Goal: Task Accomplishment & Management: Use online tool/utility

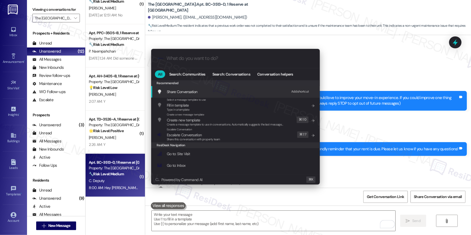
scroll to position [381, 0]
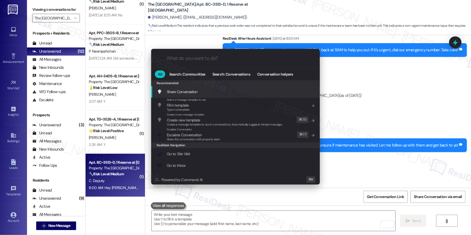
click at [359, 75] on div ".cls-1{fill:#0a055f;}.cls-2{fill:#0cc4c4;} resideskLogoBlueOrange All Search: C…" at bounding box center [235, 117] width 471 height 235
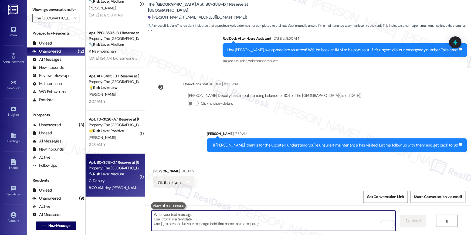
click at [286, 219] on textarea "To enrich screen reader interactions, please activate Accessibility in Grammarl…" at bounding box center [274, 221] width 244 height 20
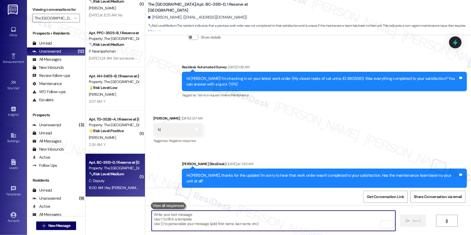
scroll to position [419, 0]
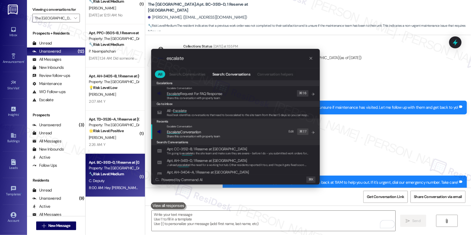
type input "escalate"
click at [216, 132] on span "Escalate Conversation" at bounding box center [193, 132] width 53 height 6
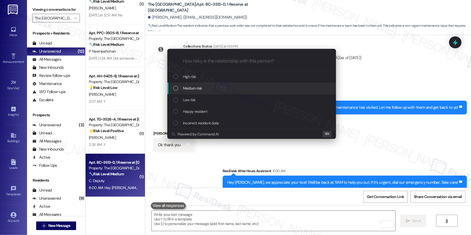
click at [211, 90] on div "Medium risk" at bounding box center [252, 88] width 158 height 6
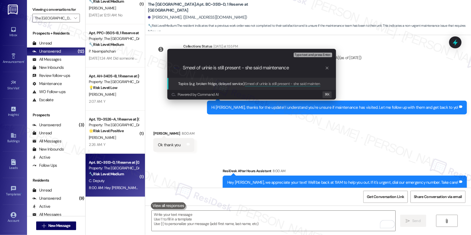
click at [266, 69] on input "Smeel of urinie is still present - she said maintenance" at bounding box center [254, 68] width 142 height 6
click at [192, 69] on input "Smeel of urinie is still present - she said she is not sure maintenance" at bounding box center [254, 68] width 142 height 6
click at [206, 68] on input "Smell of urinie is still present - she said she is not sure maintenance" at bounding box center [254, 68] width 142 height 6
click at [209, 68] on input "Smell of urinie is still present - she said she is not sure maintenance" at bounding box center [254, 68] width 142 height 6
drag, startPoint x: 244, startPoint y: 69, endPoint x: 251, endPoint y: 69, distance: 6.8
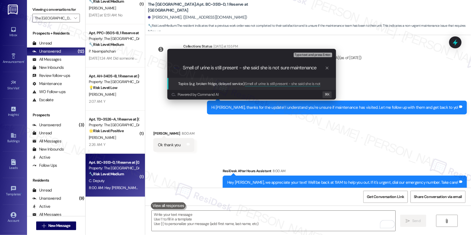
click at [251, 69] on input "Smell of urine is still present - she said she is not sure maintenance" at bounding box center [254, 68] width 142 height 6
click at [250, 69] on input "Smell of urine is still present - she said she is not sure maintenance" at bounding box center [254, 68] width 142 height 6
click at [245, 68] on input "Smell of urine is still present - she said she is not sure maintenance" at bounding box center [254, 68] width 142 height 6
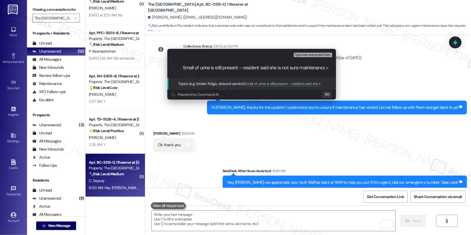
click at [302, 69] on input "Smell of urine is still present - resident said she is not sure maintenance" at bounding box center [254, 68] width 142 height 6
type input "Smell of urine is still present - resident said she is not sure if maintenance …"
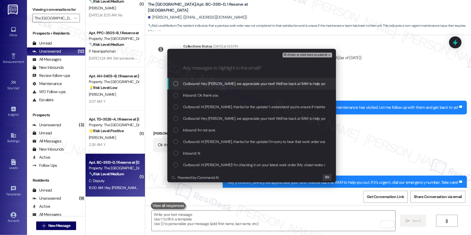
scroll to position [0, 0]
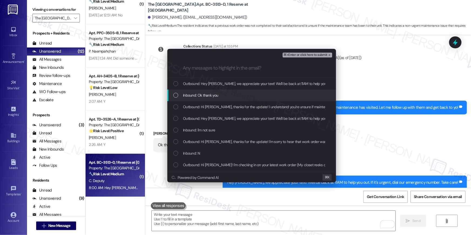
click at [176, 98] on div "Inbound: Ok thank you" at bounding box center [251, 96] width 169 height 12
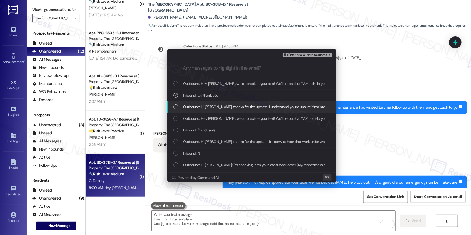
click at [177, 106] on div "List of options" at bounding box center [175, 106] width 5 height 5
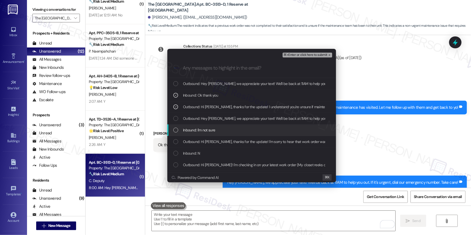
click at [174, 131] on div "List of options" at bounding box center [175, 130] width 5 height 5
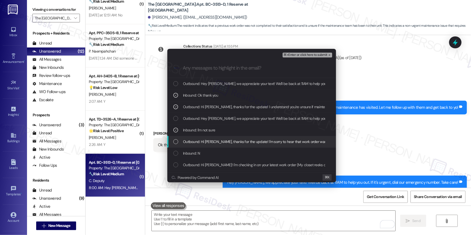
click at [176, 143] on div "List of options" at bounding box center [175, 141] width 5 height 5
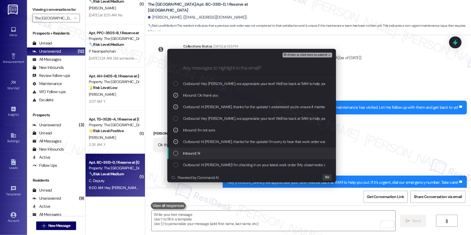
click at [176, 151] on div "List of options" at bounding box center [175, 153] width 5 height 5
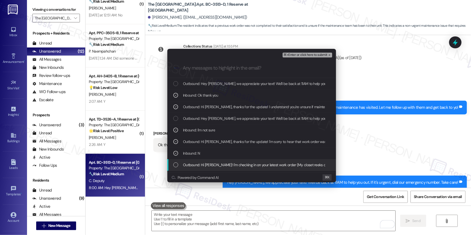
click at [178, 164] on div "List of options" at bounding box center [175, 164] width 5 height 5
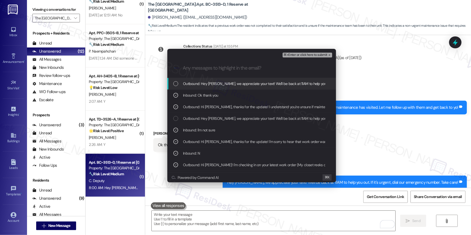
click at [312, 56] on span "⌘+Enter or click here to submit" at bounding box center [306, 55] width 44 height 4
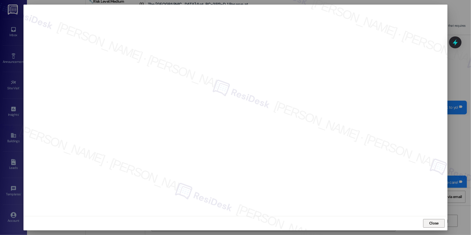
click at [439, 223] on span "Close" at bounding box center [434, 223] width 12 height 6
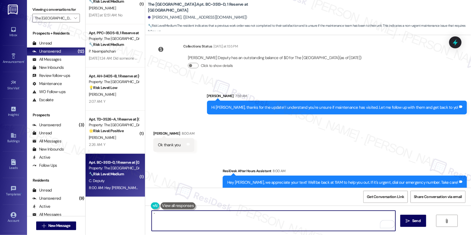
click at [305, 223] on textarea "˚" at bounding box center [274, 221] width 244 height 20
type textarea "e"
click at [300, 217] on textarea "e" at bounding box center [274, 221] width 244 height 20
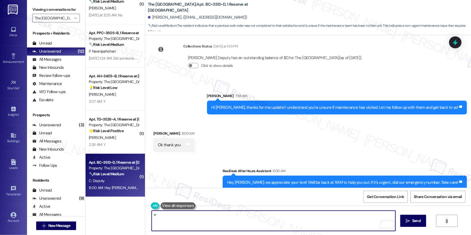
click at [300, 217] on textarea "e" at bounding box center [274, 221] width 244 height 20
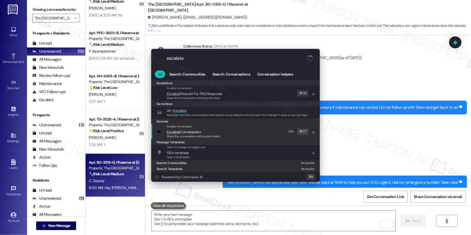
type input "escalate"
click at [233, 137] on div "Escalate Conversation Escalate Conversation Share this conversation with proper…" at bounding box center [236, 131] width 158 height 15
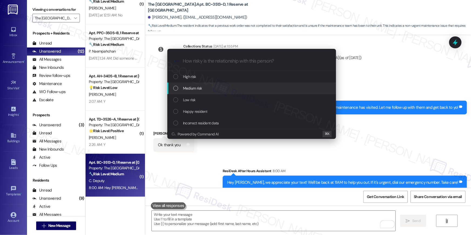
click at [214, 87] on div "Medium risk" at bounding box center [252, 88] width 158 height 6
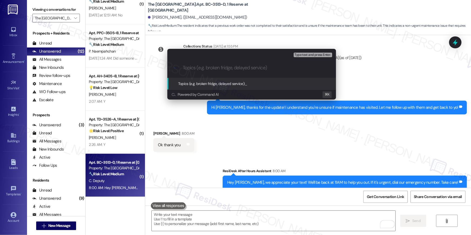
paste input "Smell of urine is still present - resident said she is not sure if maintenance …"
type input "Smell of urine is still present - resident said she is not sure if maintenance …"
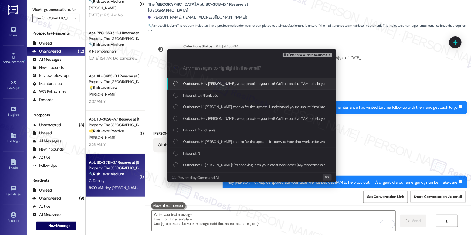
click at [242, 85] on span "Outbound: Hey [PERSON_NAME], we appreciate your text! We'll be back at 11AM to …" at bounding box center [298, 84] width 231 height 6
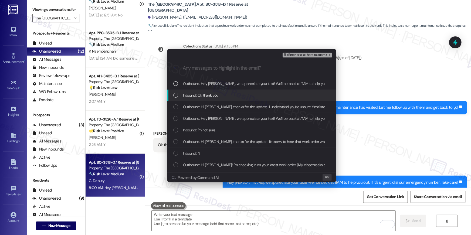
click at [228, 95] on div "Inbound: Ok thank you" at bounding box center [252, 95] width 158 height 6
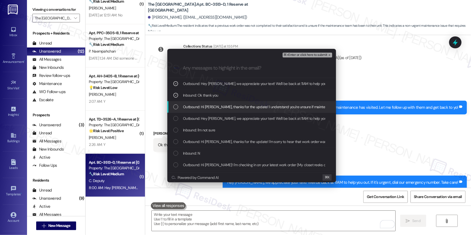
drag, startPoint x: 225, startPoint y: 106, endPoint x: 226, endPoint y: 115, distance: 8.9
click at [225, 107] on span "Outbound: Hi [PERSON_NAME], thanks for the update! I understand you're unsure i…" at bounding box center [305, 107] width 245 height 6
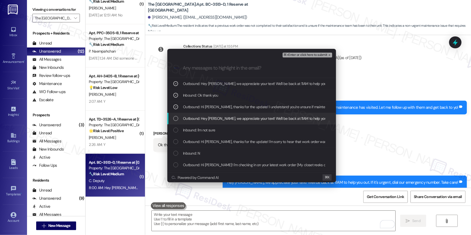
click at [226, 116] on span "Outbound: Hey [PERSON_NAME], we appreciate your text! We'll be back at 11AM to …" at bounding box center [298, 119] width 231 height 6
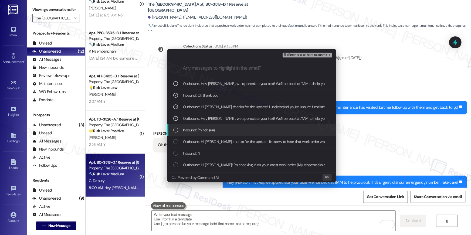
click at [227, 130] on div "Inbound: I'm not sure" at bounding box center [252, 130] width 158 height 6
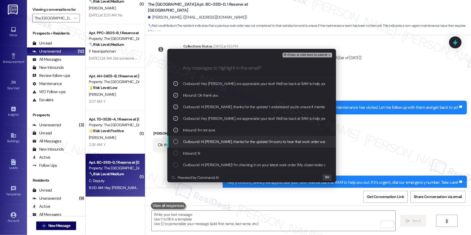
click at [225, 143] on span "Outbound: Hi [PERSON_NAME], thanks for the update! I'm sorry to hear that work …" at bounding box center [321, 142] width 277 height 6
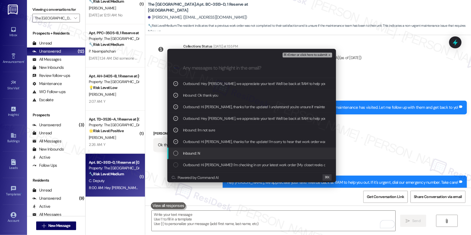
click at [222, 153] on div "Inbound: N" at bounding box center [252, 153] width 158 height 6
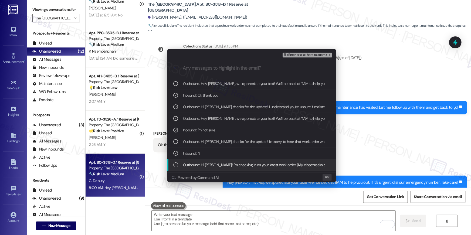
click at [234, 165] on span "Outbound: Hi [PERSON_NAME]! I'm checking in on your latest work order (My close…" at bounding box center [338, 165] width 311 height 6
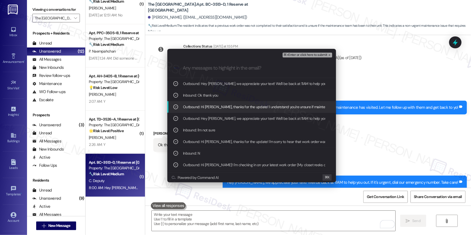
click at [317, 54] on span "⌘+Enter or click here to submit" at bounding box center [306, 55] width 44 height 4
